Goal: Download file/media

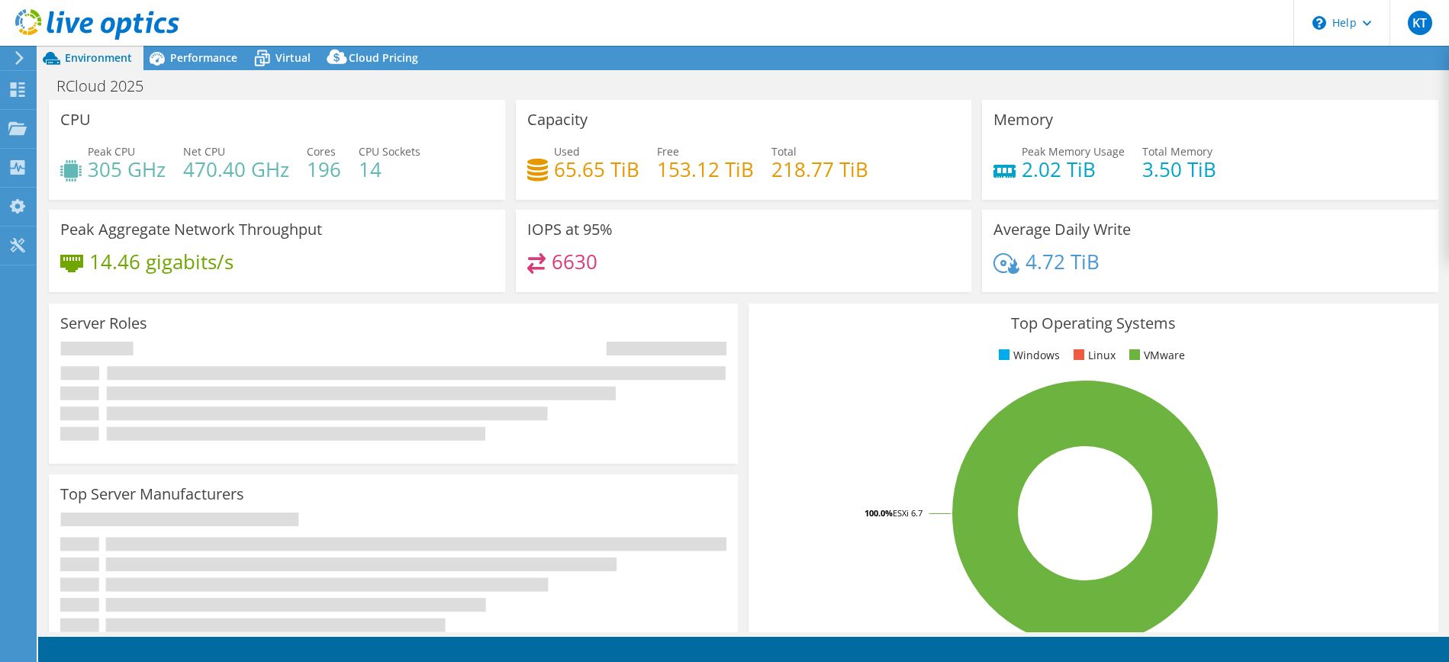
select select "USEast"
select select "USD"
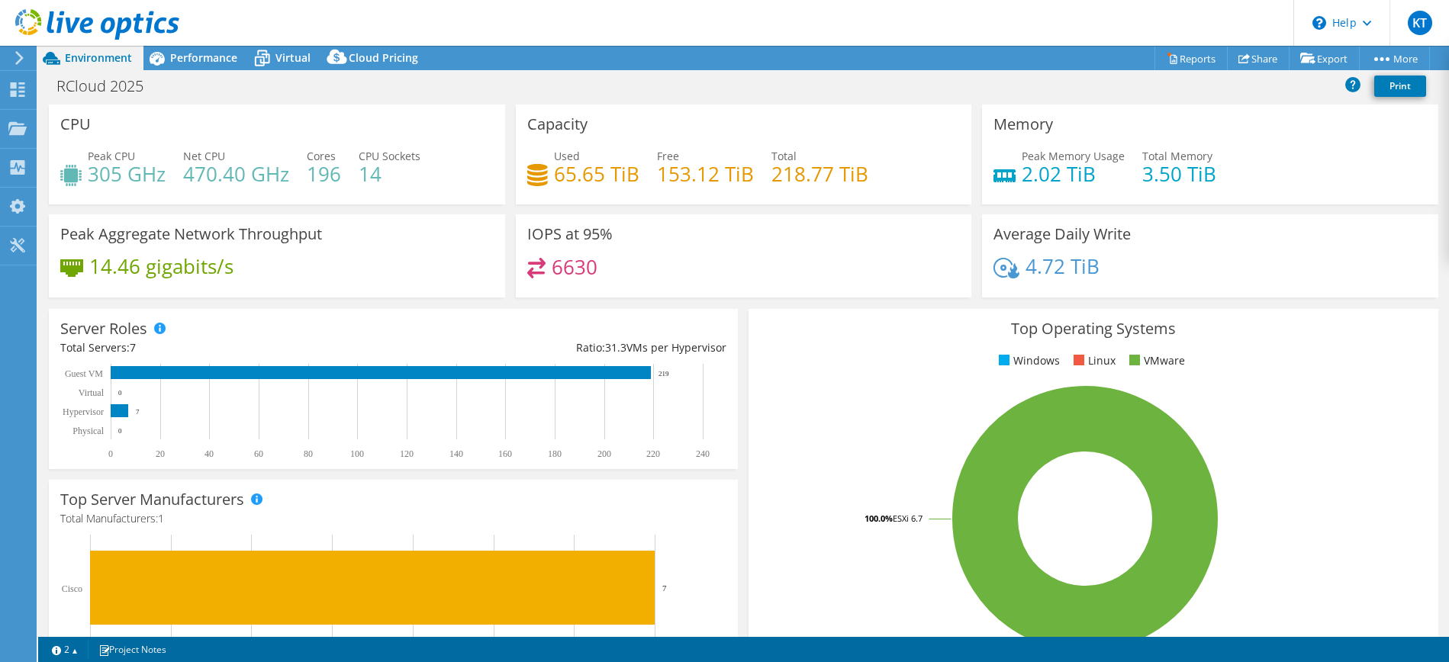
drag, startPoint x: 0, startPoint y: 0, endPoint x: 426, endPoint y: 150, distance: 451.9
click at [426, 150] on section "CPU Peak CPU 305 GHz Net CPU 470.40 GHz Cores 196 CPU Sockets 14 Capacity Used …" at bounding box center [743, 549] width 1411 height 889
click at [293, 59] on span "Virtual" at bounding box center [292, 57] width 35 height 14
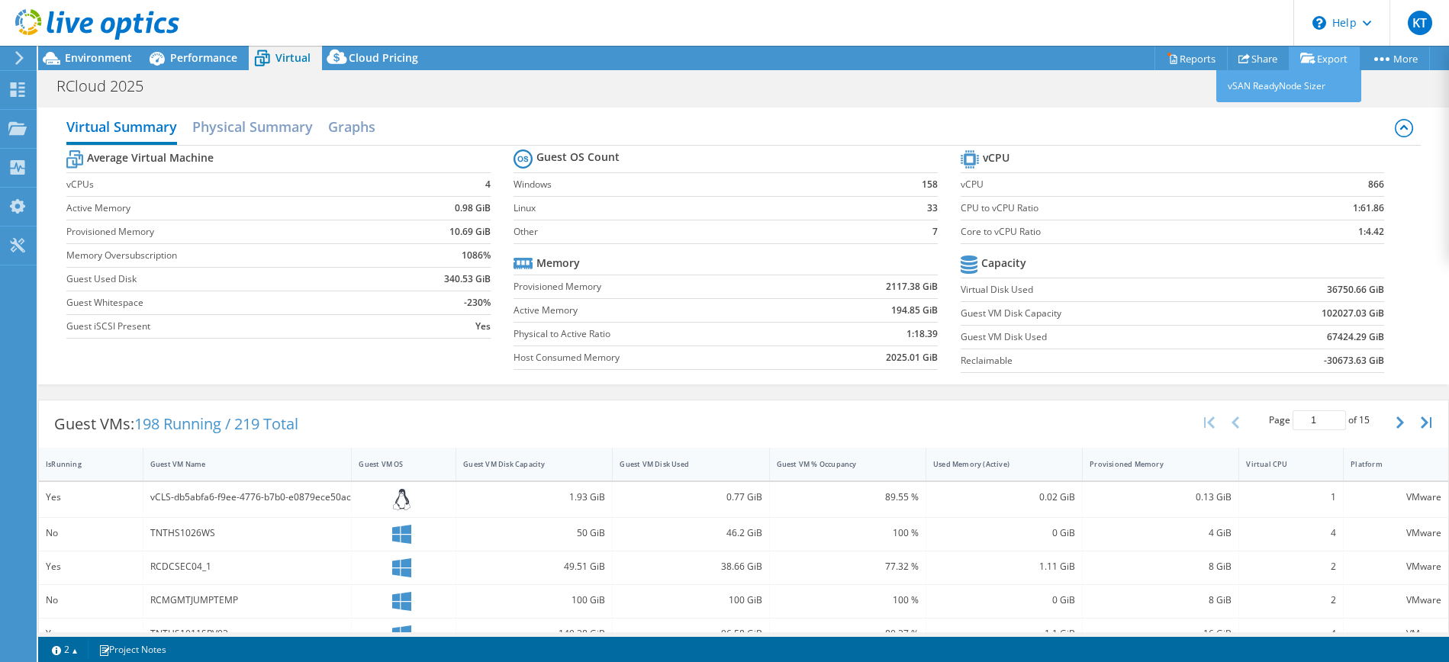
click at [1324, 61] on link "Export" at bounding box center [1324, 59] width 71 height 24
click at [1302, 56] on icon at bounding box center [1307, 58] width 15 height 11
click at [1170, 61] on link "Reports" at bounding box center [1190, 59] width 73 height 24
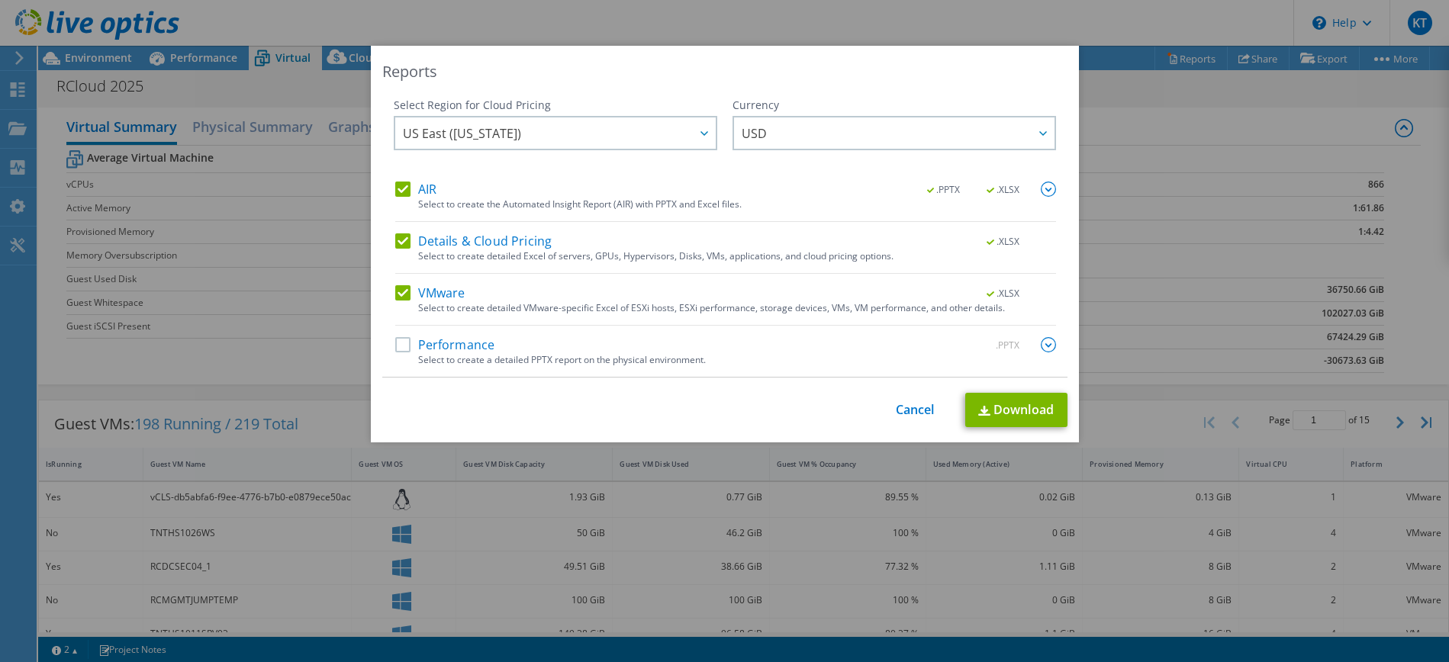
click at [398, 292] on label "VMware" at bounding box center [430, 292] width 70 height 15
click at [0, 0] on input "VMware" at bounding box center [0, 0] width 0 height 0
click at [401, 189] on label "AIR" at bounding box center [415, 189] width 41 height 15
click at [0, 0] on input "AIR" at bounding box center [0, 0] width 0 height 0
click at [1006, 409] on link "Download" at bounding box center [1016, 410] width 102 height 34
